Goal: Navigation & Orientation: Find specific page/section

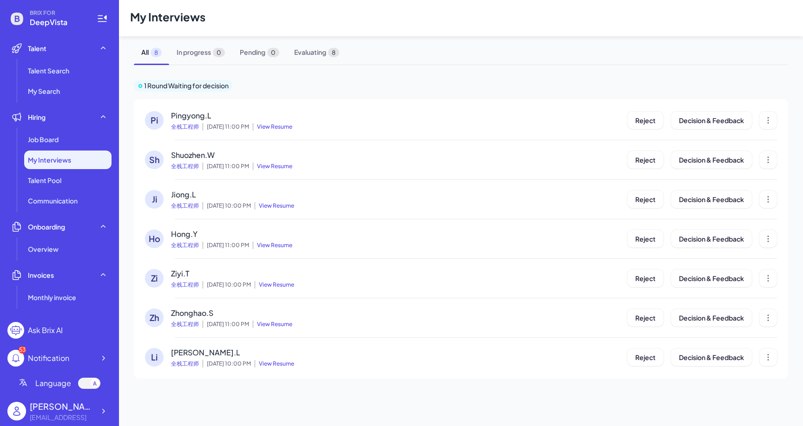
click at [80, 154] on div "My Interviews" at bounding box center [67, 160] width 87 height 19
click at [68, 76] on li "Talent Search" at bounding box center [67, 70] width 87 height 19
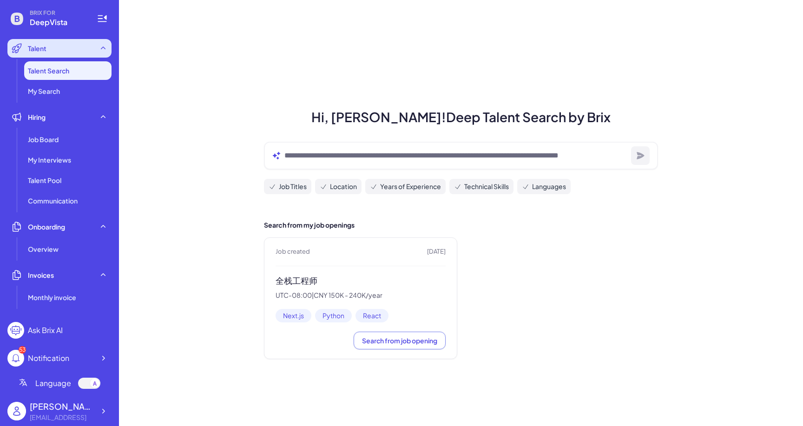
click at [77, 48] on div "Talent" at bounding box center [59, 48] width 104 height 19
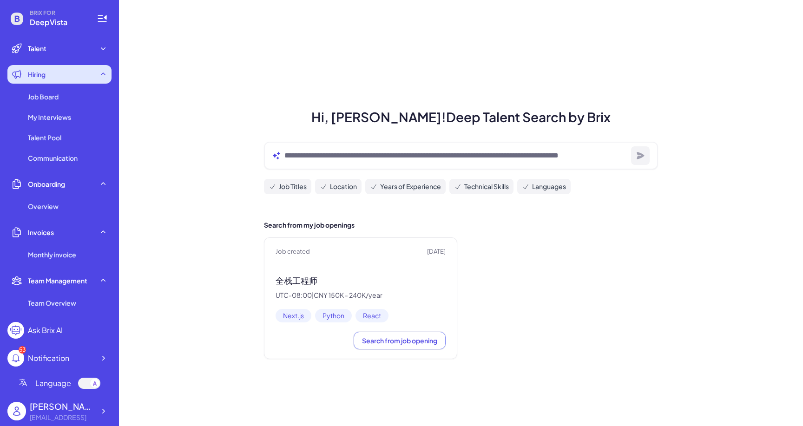
click at [72, 73] on div "Hiring" at bounding box center [59, 74] width 104 height 19
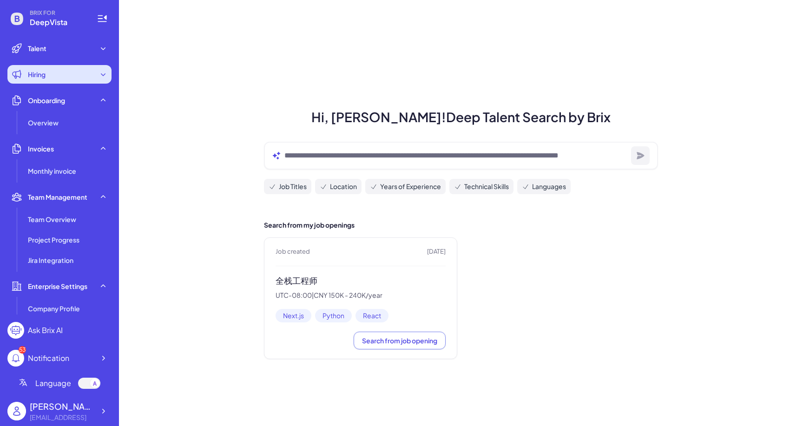
click at [72, 74] on div "Hiring" at bounding box center [59, 74] width 104 height 19
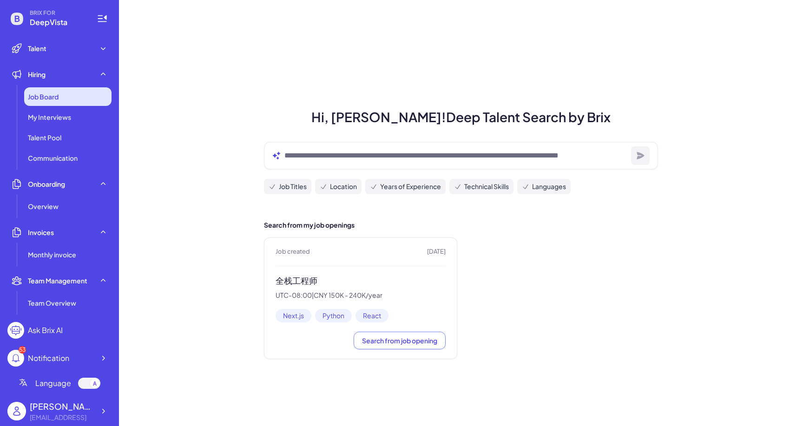
click at [72, 98] on div "Job Board" at bounding box center [67, 96] width 87 height 19
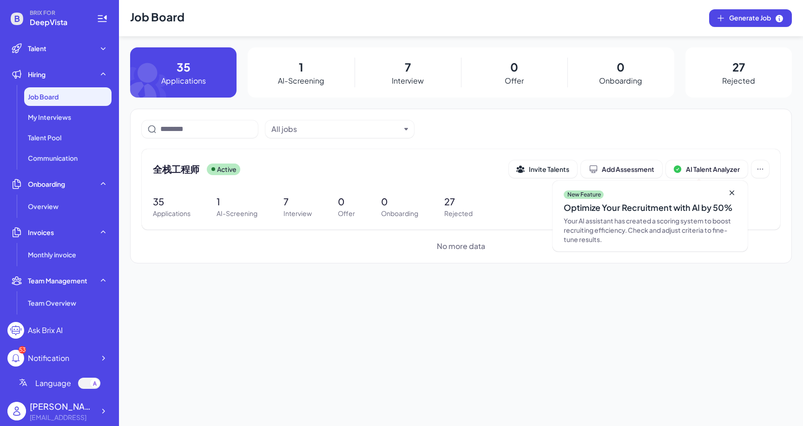
click at [409, 78] on p "Interview" at bounding box center [408, 80] width 32 height 11
click at [52, 106] on ul "Job Board My Interviews Talent Pool Communication" at bounding box center [59, 127] width 104 height 80
click at [55, 118] on span "My Interviews" at bounding box center [49, 117] width 43 height 9
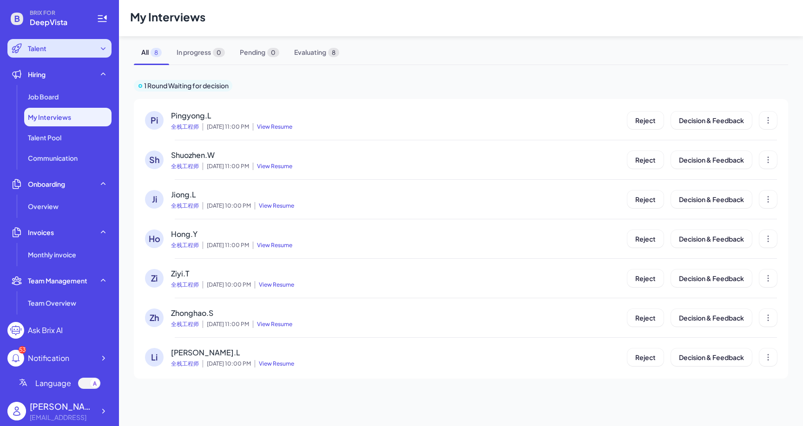
click at [72, 48] on div "Talent" at bounding box center [59, 48] width 104 height 19
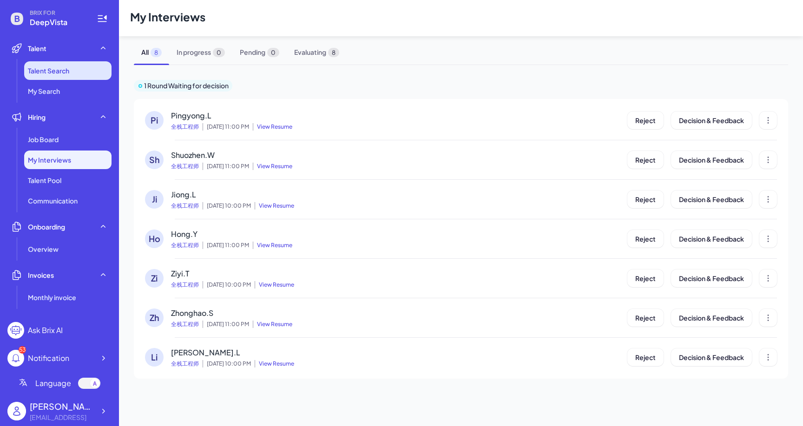
click at [74, 74] on li "Talent Search" at bounding box center [67, 70] width 87 height 19
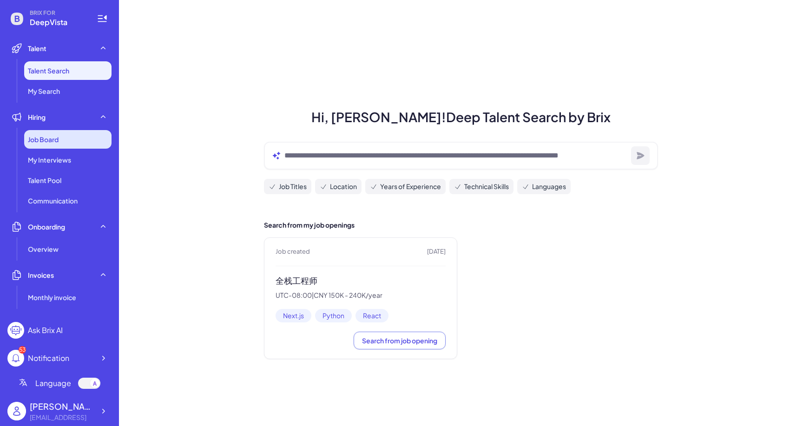
click at [81, 133] on div "Job Board" at bounding box center [67, 139] width 87 height 19
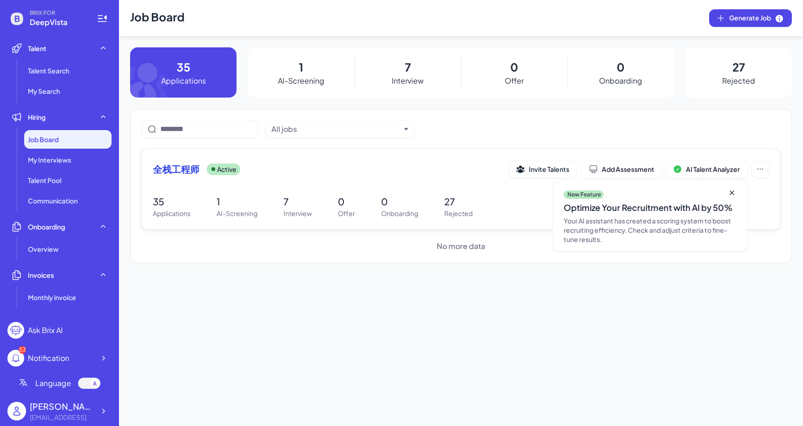
click at [171, 178] on div "全栈工程师 Active Invite Talents Add Assessment AI Talent Analyzer New Feature Optim…" at bounding box center [461, 171] width 616 height 23
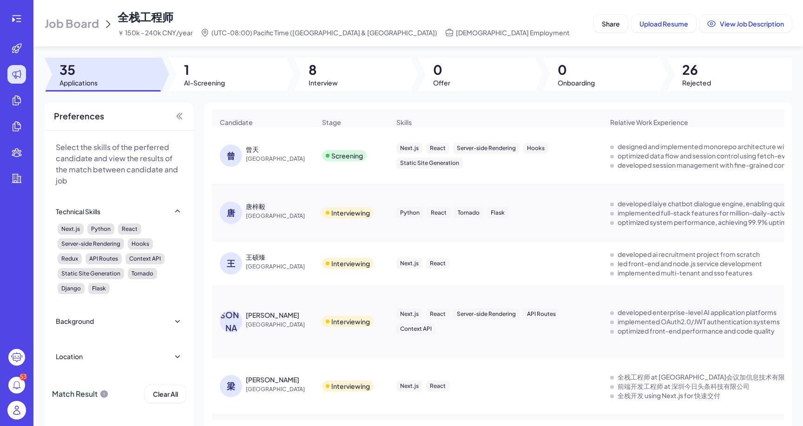
click at [254, 149] on div "曾天" at bounding box center [252, 149] width 13 height 9
